Goal: Task Accomplishment & Management: Manage account settings

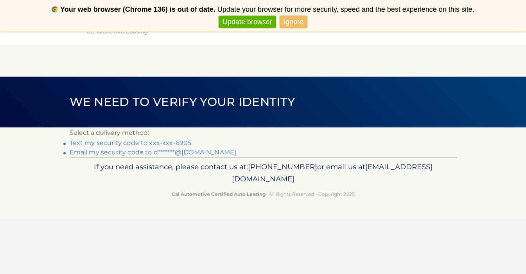
click at [180, 143] on link "Text my security code to xxx-xxx-6905" at bounding box center [131, 142] width 122 height 7
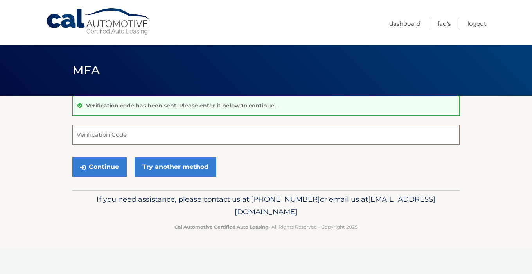
click at [131, 138] on input "Verification Code" at bounding box center [265, 135] width 387 height 20
type input "956406"
click at [91, 169] on button "Continue" at bounding box center [99, 167] width 54 height 20
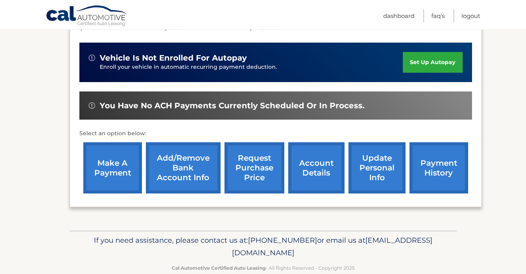
scroll to position [200, 0]
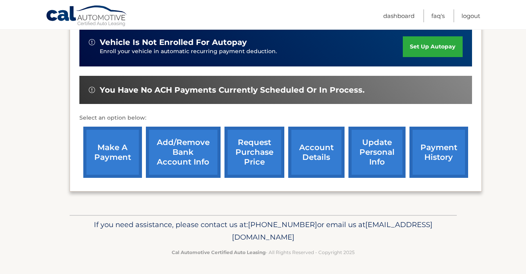
click at [311, 163] on link "account details" at bounding box center [316, 152] width 56 height 51
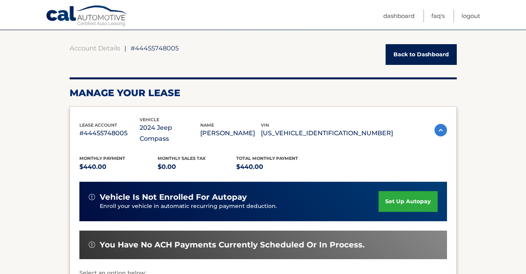
scroll to position [65, 0]
